Goal: Check status: Check status

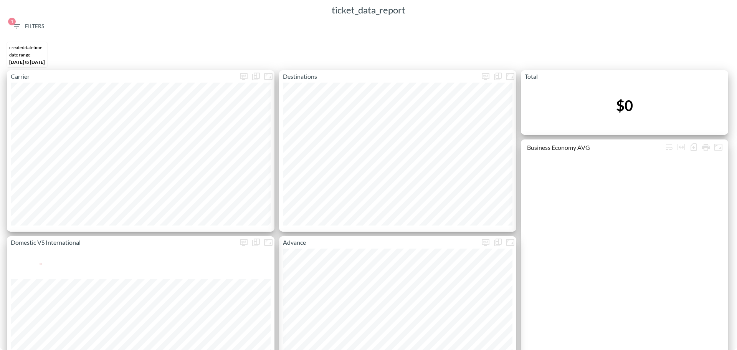
click at [23, 25] on span "1 Filters" at bounding box center [28, 27] width 32 height 10
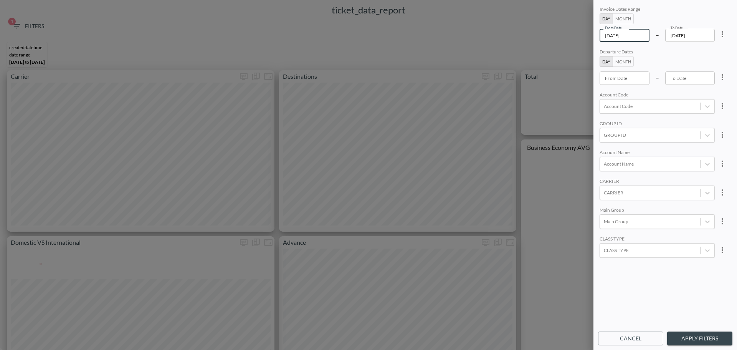
click at [635, 40] on input "[DATE]" at bounding box center [625, 35] width 50 height 13
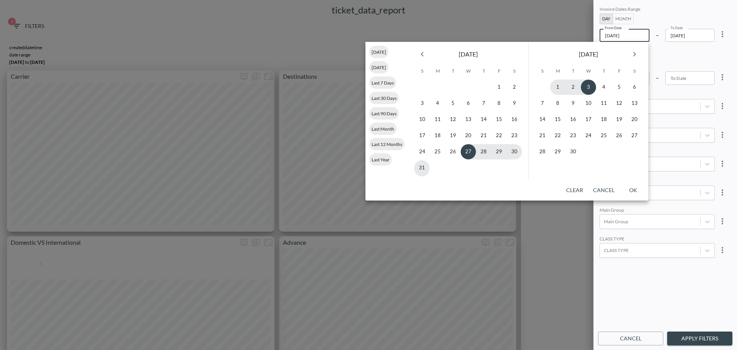
click at [629, 19] on button "Month" at bounding box center [623, 18] width 21 height 11
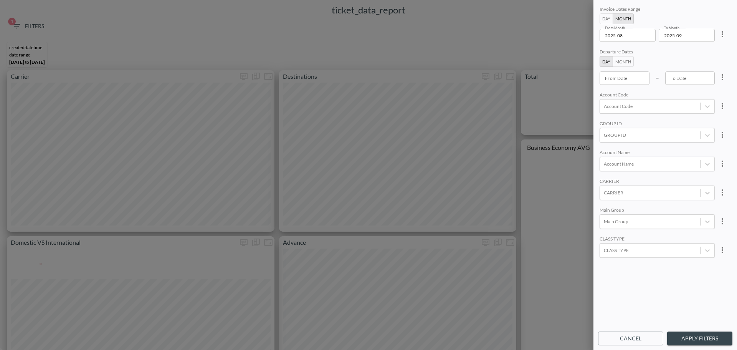
click at [630, 37] on input "2025-08" at bounding box center [625, 35] width 51 height 13
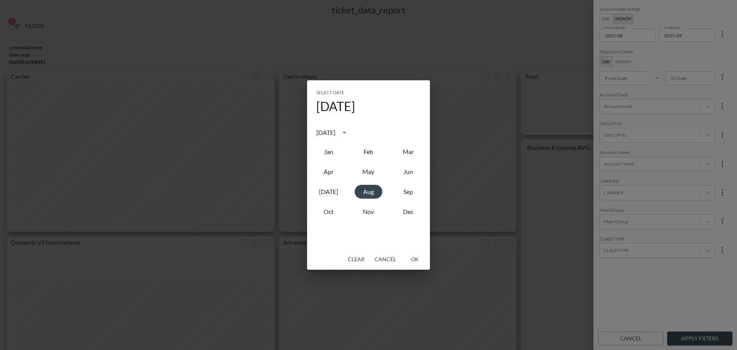
click at [336, 128] on div "[DATE]" at bounding box center [325, 132] width 19 height 9
click at [330, 197] on button "2023" at bounding box center [329, 196] width 28 height 14
click at [331, 154] on button "Jan" at bounding box center [329, 152] width 28 height 14
click at [407, 217] on button "Dec" at bounding box center [409, 212] width 28 height 14
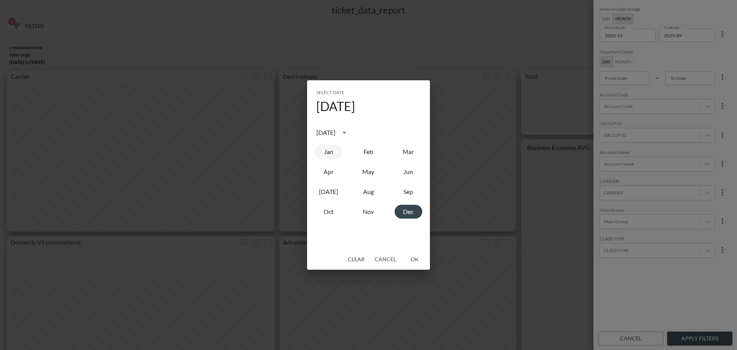
click at [329, 149] on button "Jan" at bounding box center [329, 152] width 28 height 14
type input "2023-01"
click at [418, 258] on button "OK" at bounding box center [414, 259] width 25 height 14
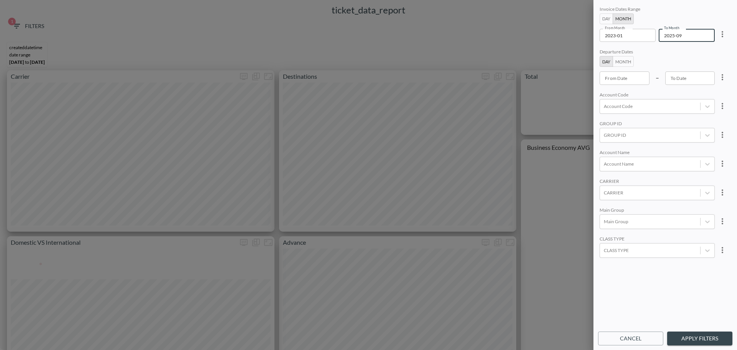
click at [697, 38] on input "2025-09" at bounding box center [684, 35] width 51 height 13
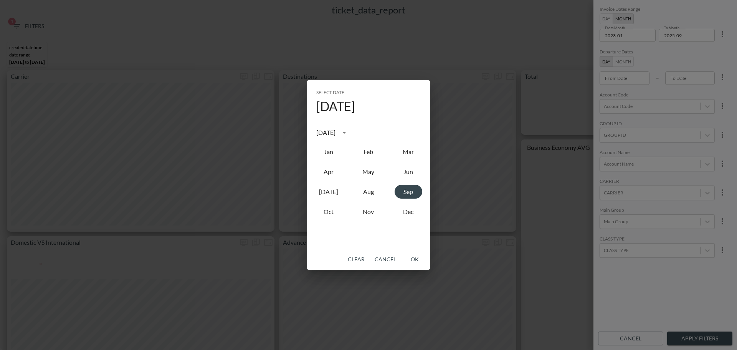
click at [336, 137] on div "[DATE]" at bounding box center [325, 132] width 19 height 9
click at [334, 195] on button "2023" at bounding box center [329, 196] width 28 height 14
click at [410, 213] on button "Dec" at bounding box center [409, 212] width 28 height 14
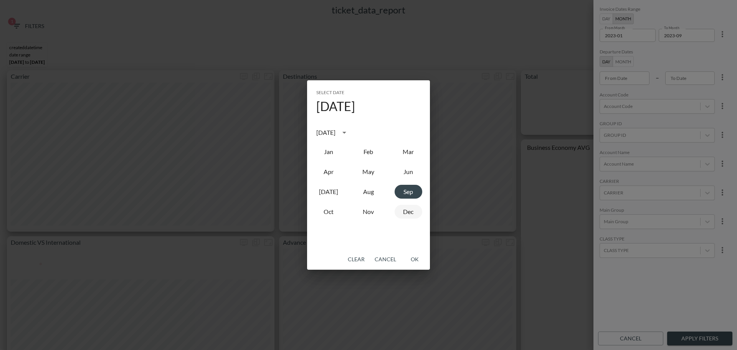
type input "2023-12"
click at [414, 260] on button "OK" at bounding box center [414, 259] width 25 height 14
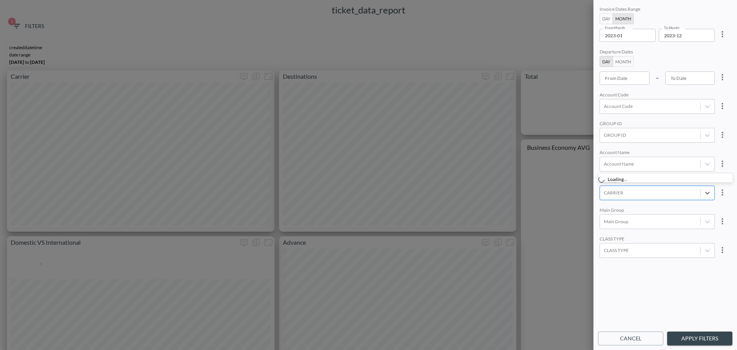
click at [632, 195] on div at bounding box center [650, 192] width 93 height 7
click at [609, 168] on input "DL" at bounding box center [605, 167] width 16 height 16
click at [625, 194] on input "dl" at bounding box center [624, 193] width 5 height 6
click at [607, 172] on input "KL" at bounding box center [605, 167] width 16 height 16
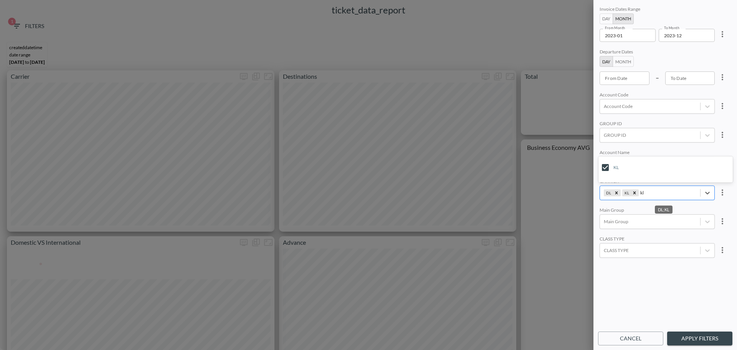
click at [641, 193] on input "kl" at bounding box center [642, 193] width 4 height 6
click at [603, 167] on input "AF" at bounding box center [605, 167] width 16 height 16
type input "af"
click at [638, 237] on div "CLASS TYPE" at bounding box center [657, 239] width 115 height 7
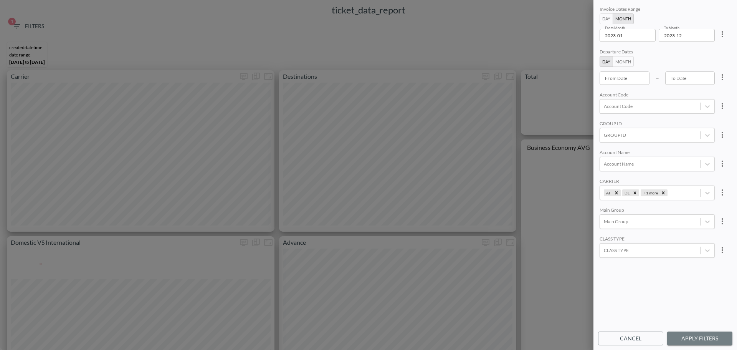
click at [704, 340] on button "Apply Filters" at bounding box center [699, 338] width 65 height 14
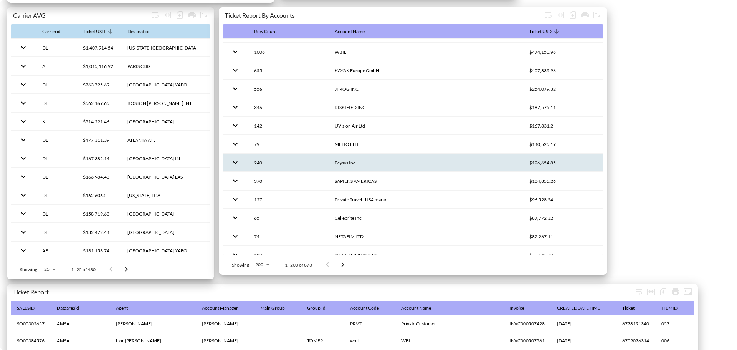
scroll to position [0, 0]
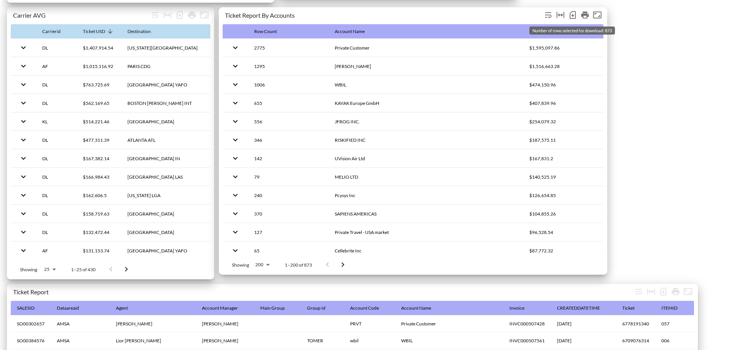
click at [571, 13] on icon "Number of rows selected for download: 873" at bounding box center [573, 15] width 6 height 8
click at [581, 15] on icon "Print" at bounding box center [585, 15] width 8 height 7
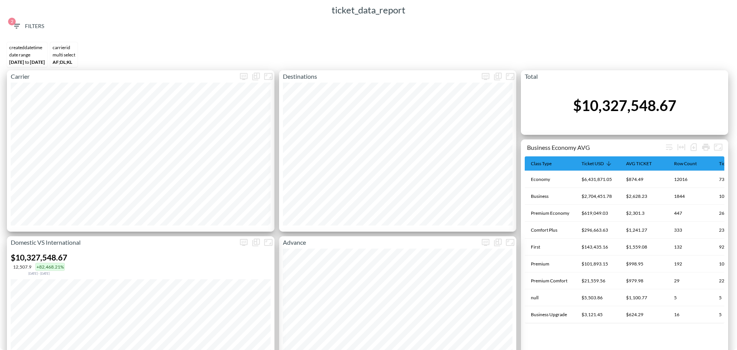
click at [9, 22] on span "2" at bounding box center [12, 22] width 8 height 8
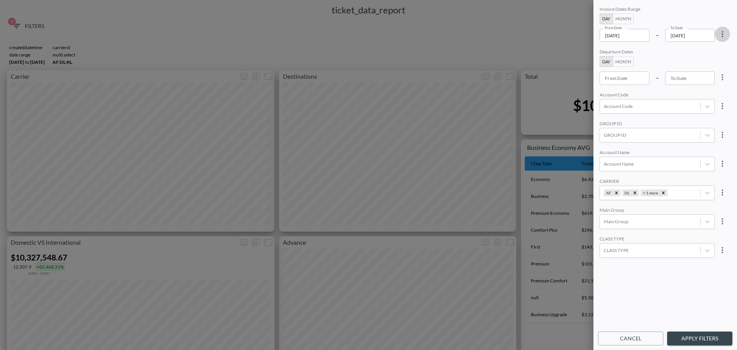
click at [723, 36] on icon "more" at bounding box center [722, 34] width 9 height 9
click at [699, 55] on li "Clear" at bounding box center [694, 52] width 69 height 14
click at [723, 192] on icon "more" at bounding box center [722, 192] width 9 height 9
click at [701, 207] on li "Clear" at bounding box center [694, 210] width 69 height 14
click at [627, 37] on input "From Date" at bounding box center [625, 35] width 50 height 13
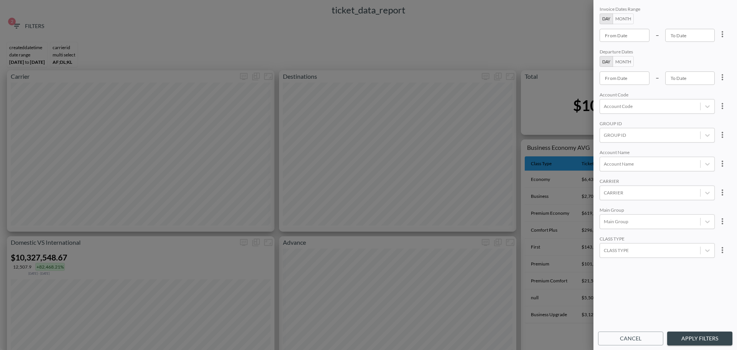
type input "YYYY-MM-DD"
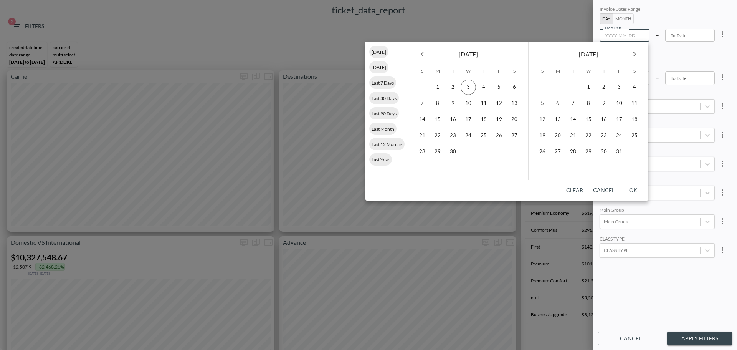
click at [414, 48] on div "[DATE]" at bounding box center [469, 53] width 120 height 22
click at [422, 52] on icon "Previous month" at bounding box center [422, 54] width 9 height 9
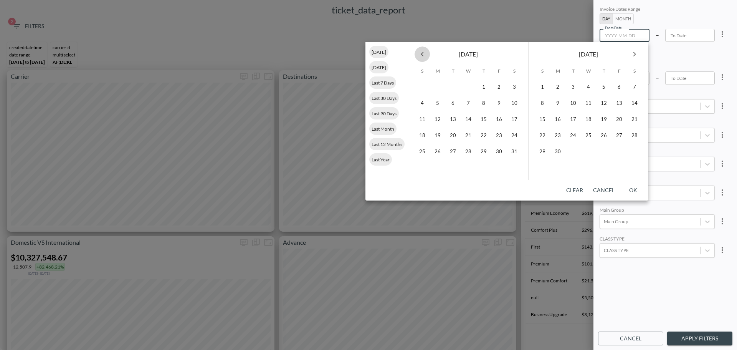
click at [422, 52] on icon "Previous month" at bounding box center [422, 54] width 9 height 9
click at [422, 53] on icon "Previous month" at bounding box center [422, 54] width 9 height 9
click at [422, 53] on icon "Previous month" at bounding box center [422, 54] width 3 height 5
click at [466, 86] on button "1" at bounding box center [468, 86] width 15 height 15
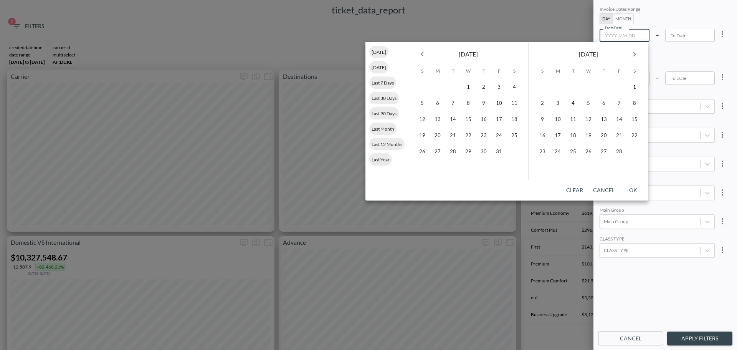
type input "[DATE]"
type input "YYYY-MM-DD"
click at [636, 57] on icon "Next month" at bounding box center [634, 54] width 9 height 9
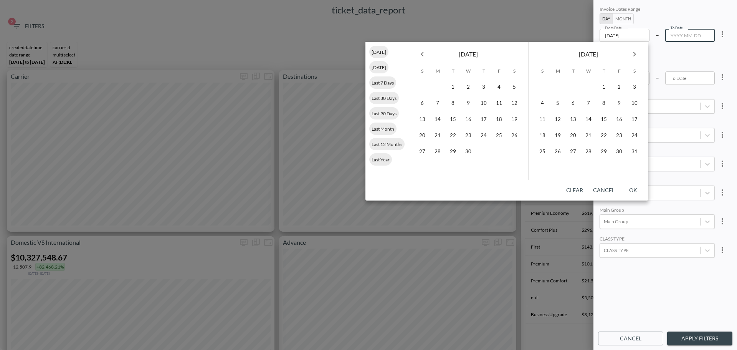
click at [636, 57] on icon "Next month" at bounding box center [634, 54] width 9 height 9
click at [442, 151] on button "30" at bounding box center [437, 151] width 15 height 15
type input "[DATE]"
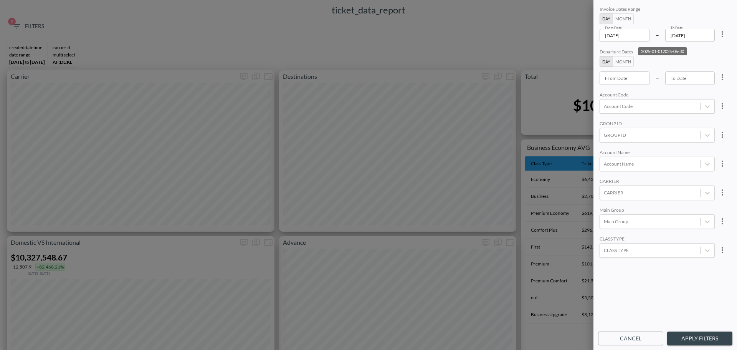
click at [640, 251] on div at bounding box center [650, 249] width 93 height 7
click at [607, 175] on input "business" at bounding box center [605, 175] width 16 height 16
click at [607, 185] on input "Business" at bounding box center [605, 188] width 16 height 16
click at [606, 198] on input "Business Select" at bounding box center [605, 201] width 16 height 16
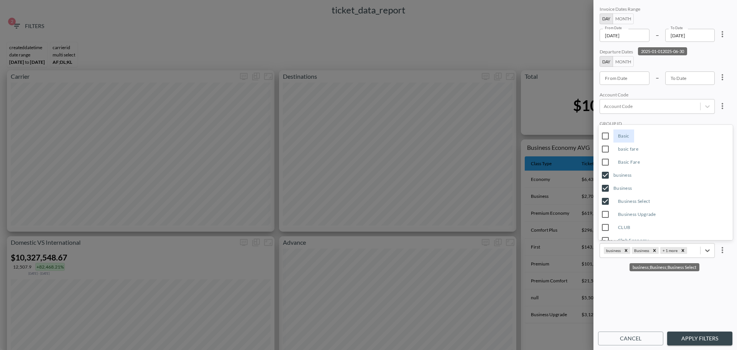
click at [604, 213] on input "Business Upgrade" at bounding box center [605, 214] width 16 height 16
click at [661, 289] on div "Invoice Dates Range Day Month From Date [DATE] From Date – To Date [DATE] To Da…" at bounding box center [665, 166] width 134 height 323
click at [703, 342] on button "Apply Filters" at bounding box center [699, 338] width 65 height 14
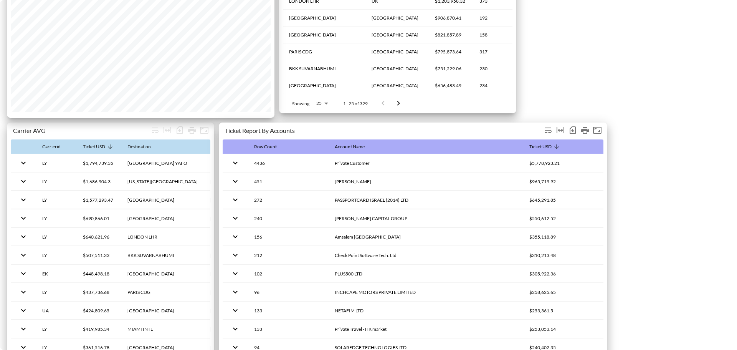
scroll to position [461, 0]
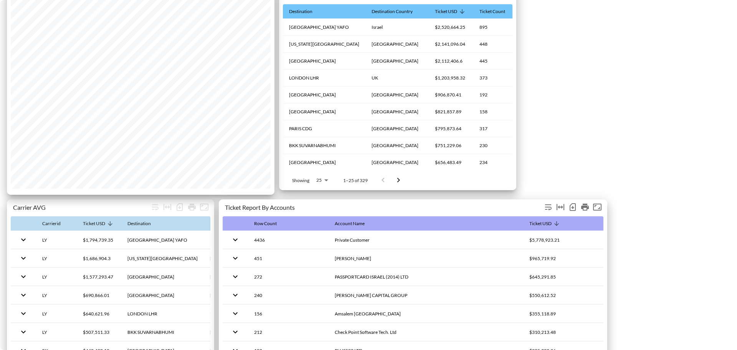
click at [574, 207] on icon "Number of rows selected for download: 791" at bounding box center [572, 206] width 9 height 9
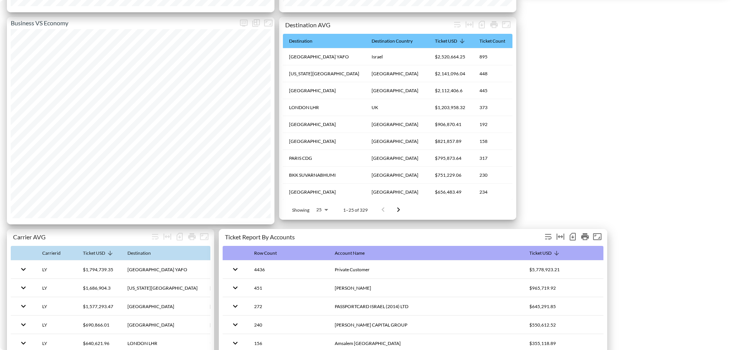
scroll to position [428, 0]
